Goal: Transaction & Acquisition: Purchase product/service

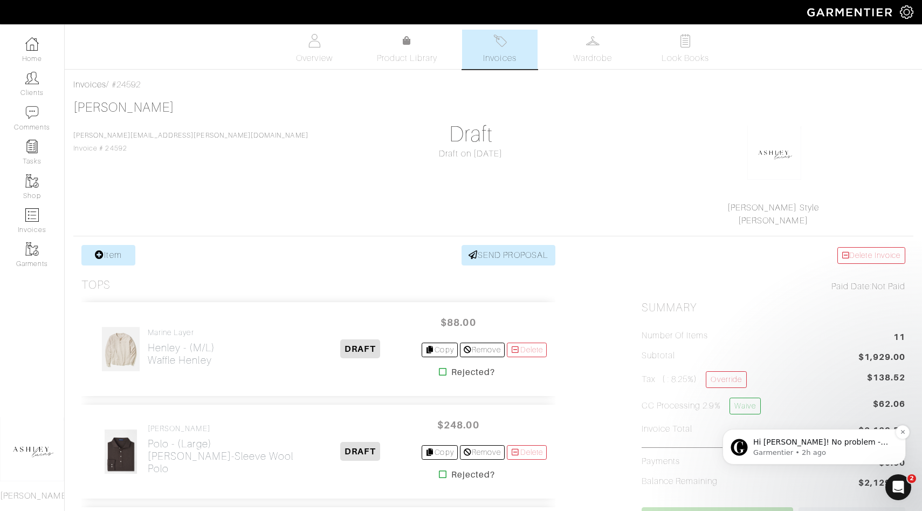
click at [794, 442] on p "Hi [PERSON_NAME]! No problem - we can move it for you so that you don't need to…" at bounding box center [823, 442] width 139 height 11
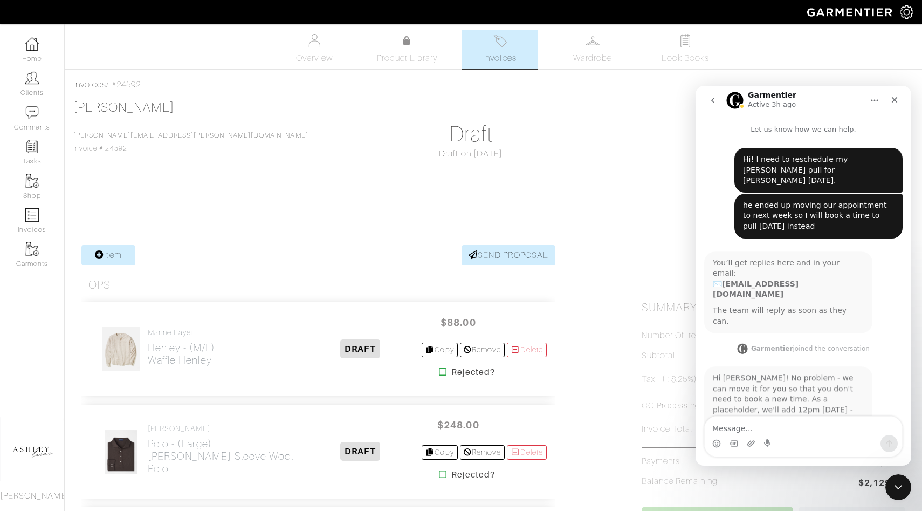
scroll to position [2, 0]
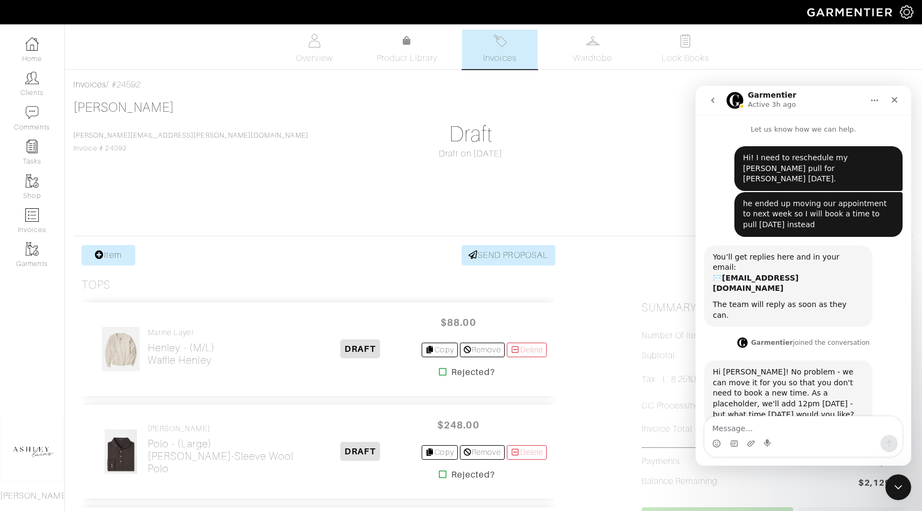
click at [741, 424] on textarea "Message…" at bounding box center [803, 425] width 197 height 18
type textarea "I can do 2pm [DATE]! Thank you so much"
click at [889, 444] on icon "Send a message…" at bounding box center [890, 443] width 6 height 7
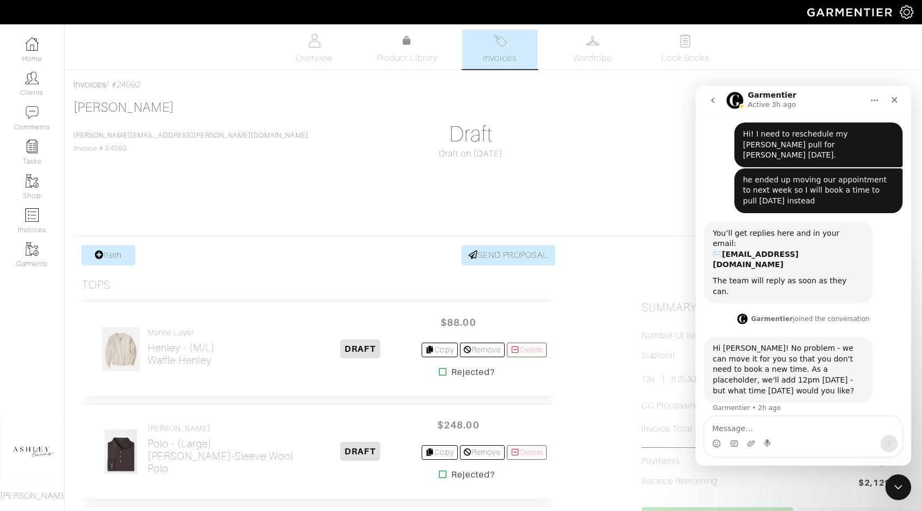
click at [194, 114] on div "[PERSON_NAME] [PERSON_NAME][EMAIL_ADDRESS][PERSON_NAME][DOMAIN_NAME] Invoice # …" at bounding box center [493, 163] width 840 height 127
click at [339, 128] on h1 "Draft" at bounding box center [471, 134] width 264 height 26
click at [898, 97] on icon "Close" at bounding box center [895, 99] width 9 height 9
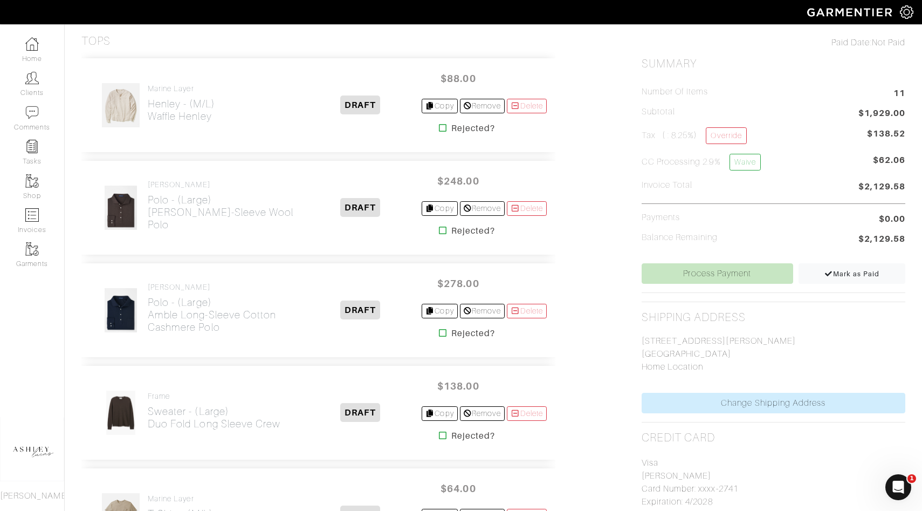
scroll to position [264, 0]
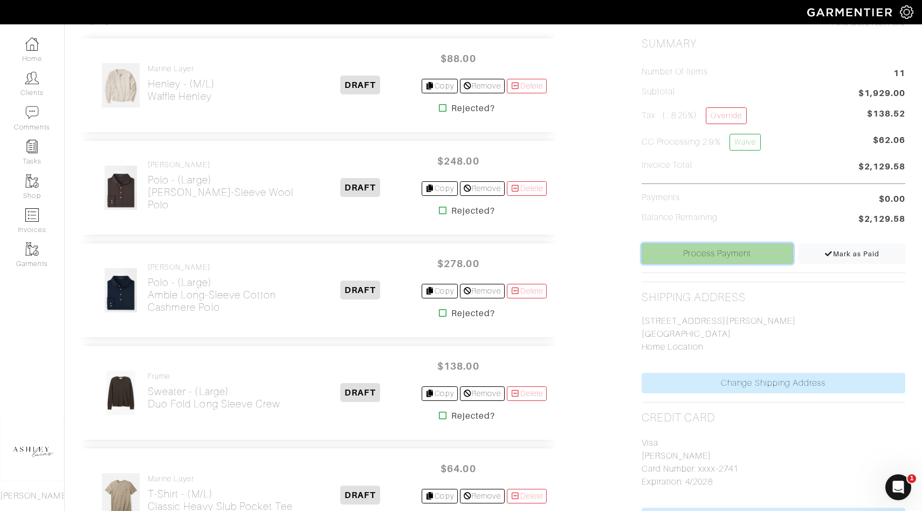
click at [706, 257] on link "Process Payment" at bounding box center [718, 253] width 152 height 20
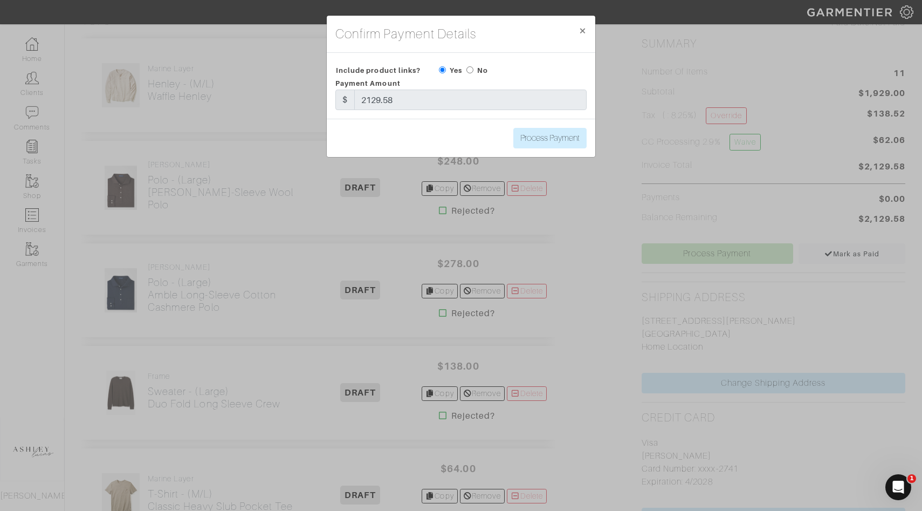
click at [471, 70] on input "radio" at bounding box center [470, 69] width 7 height 7
radio input "true"
click at [536, 135] on input "Process Payment" at bounding box center [550, 138] width 73 height 20
type input "Process Payment"
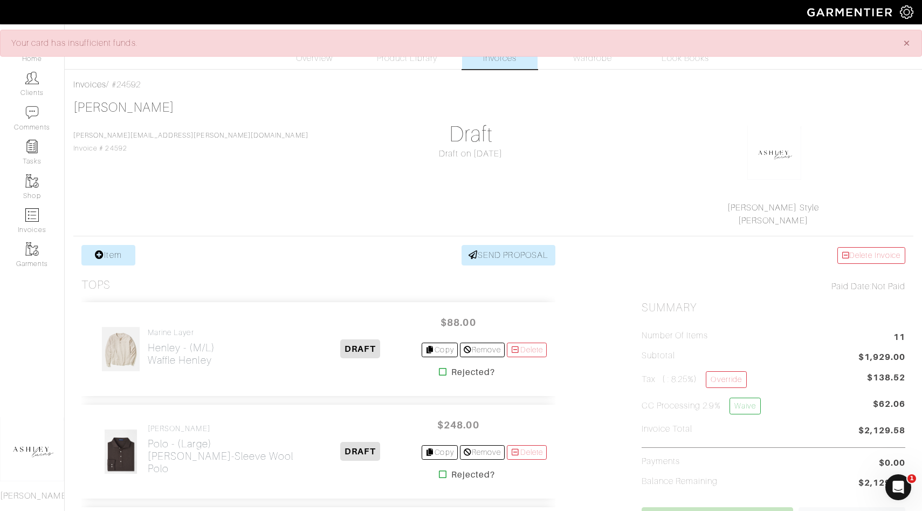
scroll to position [0, 0]
